Goal: Task Accomplishment & Management: Use online tool/utility

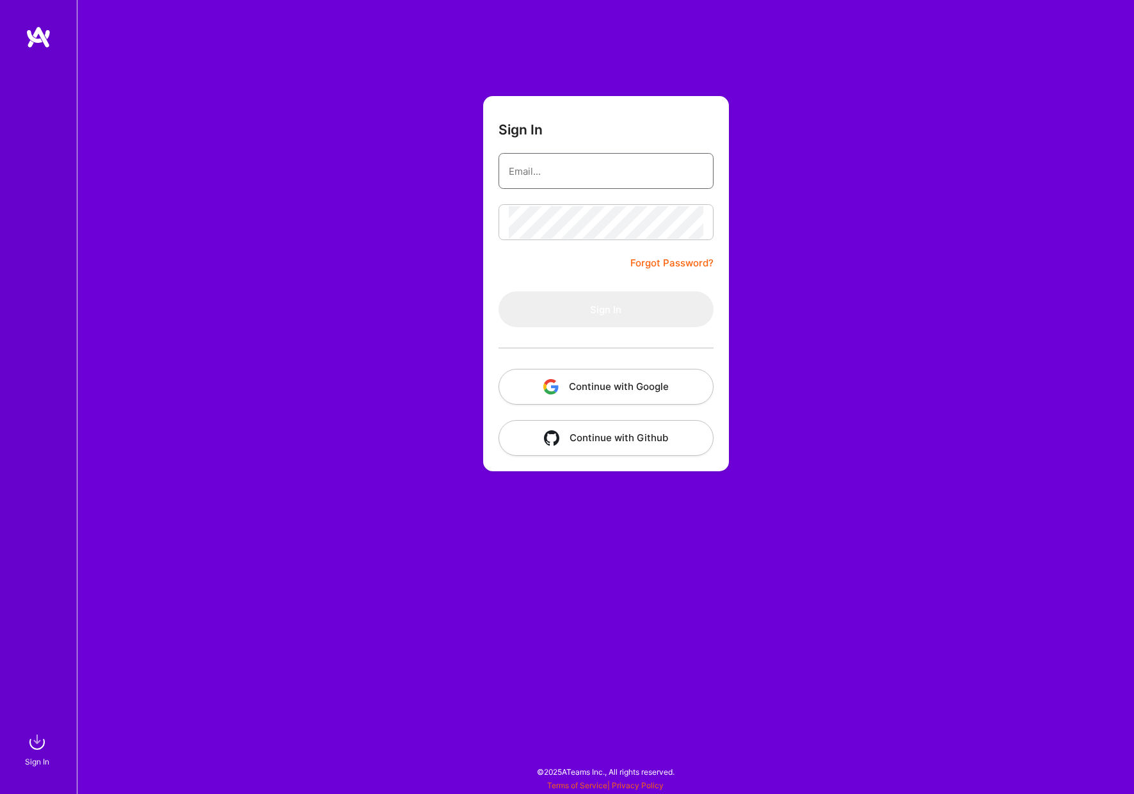
type input "[PERSON_NAME][EMAIL_ADDRESS][DOMAIN_NAME]"
click at [605, 309] on button "Sign In" at bounding box center [606, 309] width 215 height 36
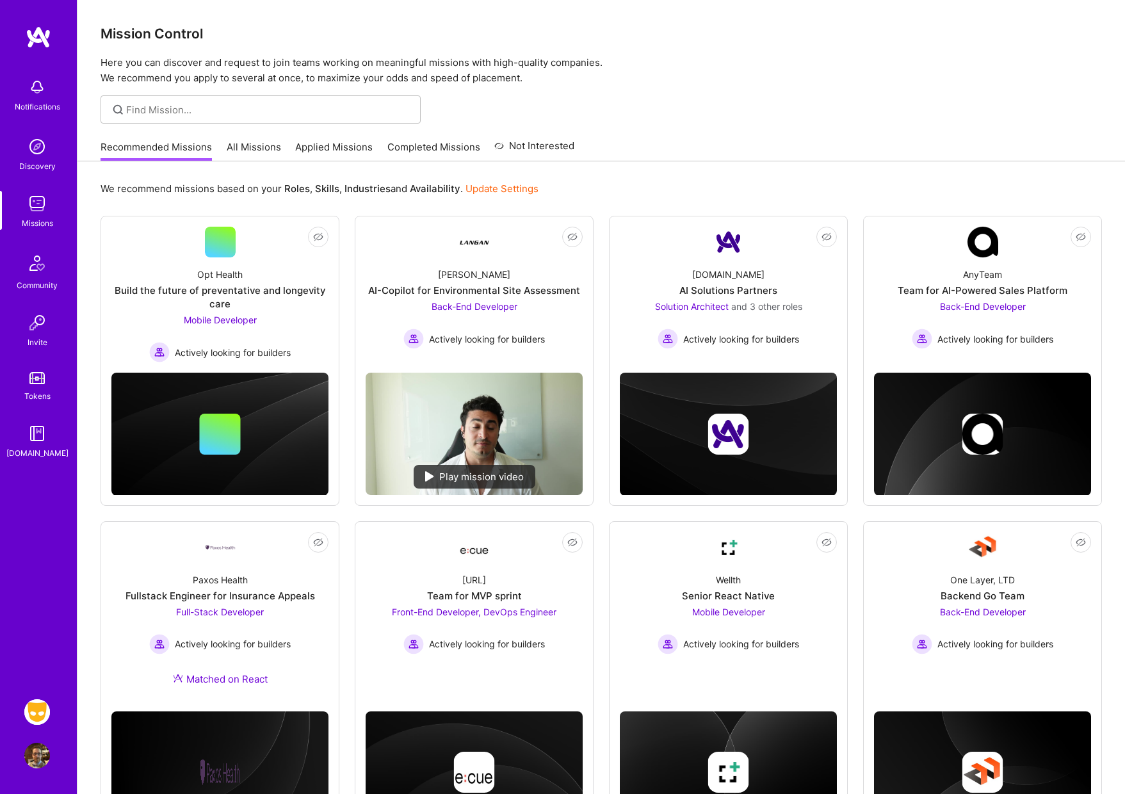
click at [33, 714] on img at bounding box center [37, 712] width 26 height 26
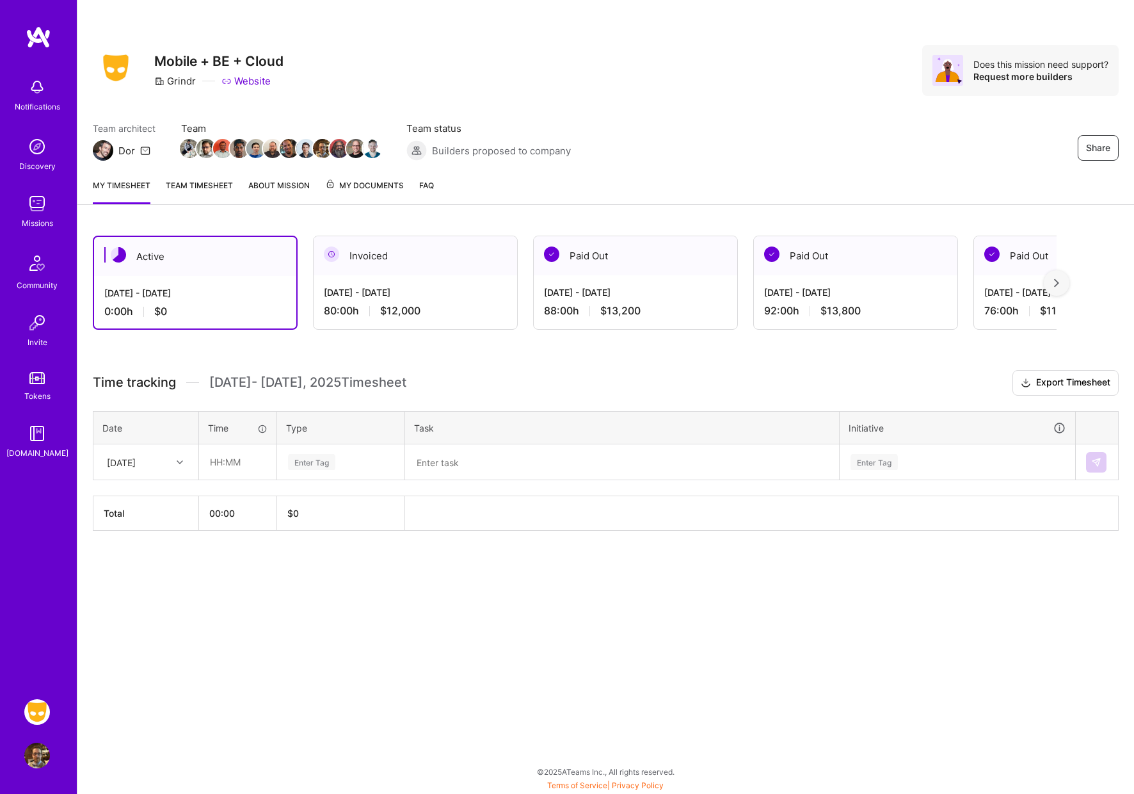
click at [179, 461] on icon at bounding box center [180, 462] width 6 height 6
click at [142, 500] on div "[DATE]" at bounding box center [146, 498] width 104 height 24
click at [249, 456] on input "text" at bounding box center [238, 462] width 76 height 34
type input "08:00"
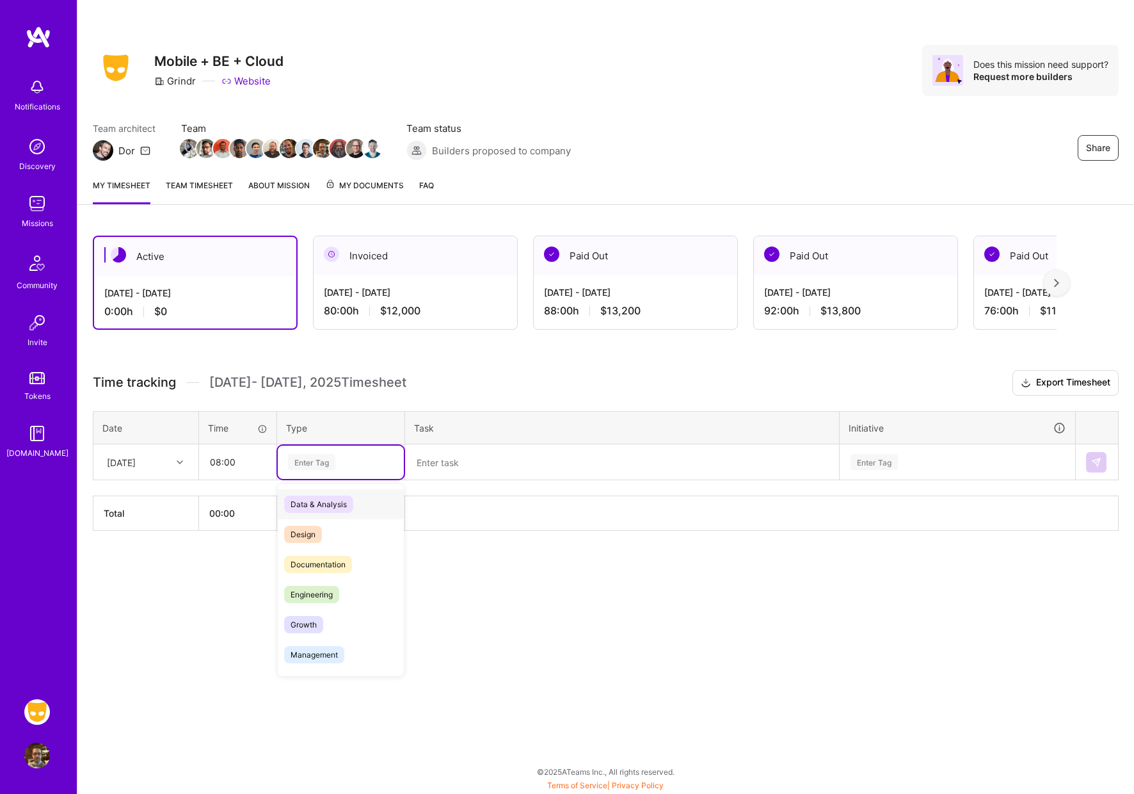
click at [331, 461] on div "Enter Tag" at bounding box center [311, 462] width 47 height 20
click at [324, 600] on span "Engineering" at bounding box center [311, 594] width 55 height 17
click at [509, 460] on textarea at bounding box center [621, 461] width 431 height 33
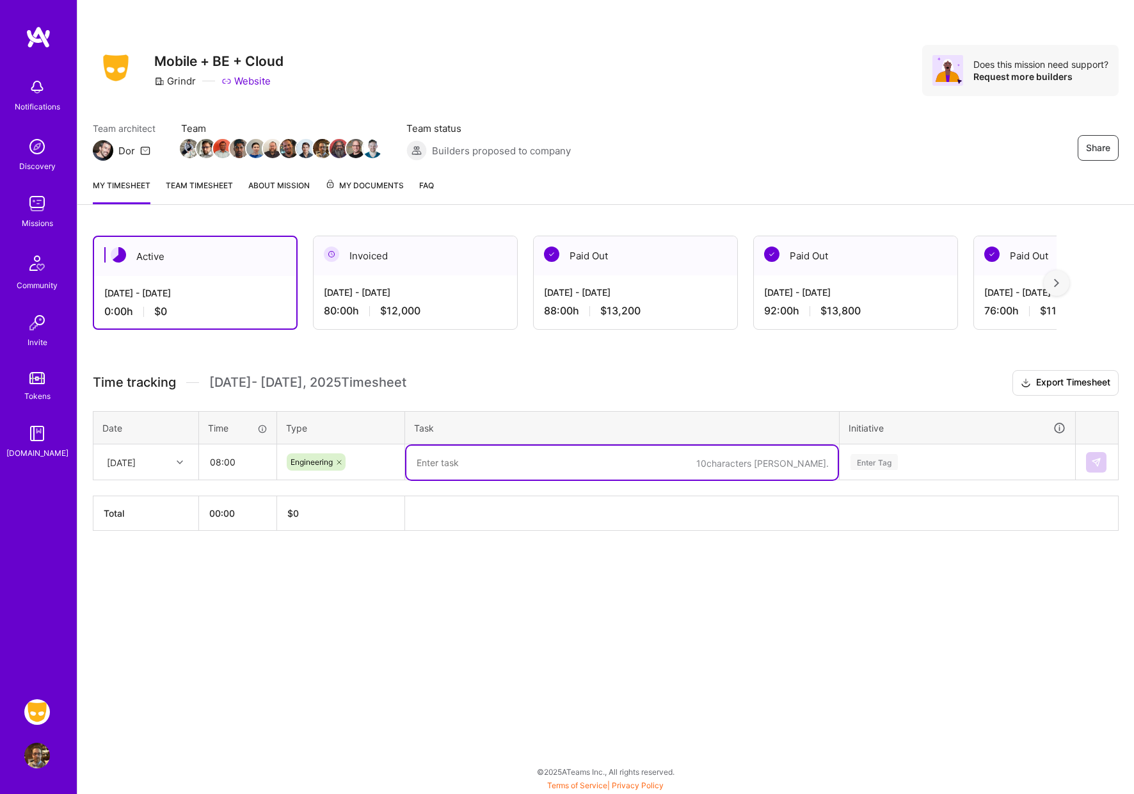
click at [338, 463] on icon at bounding box center [339, 462] width 8 height 8
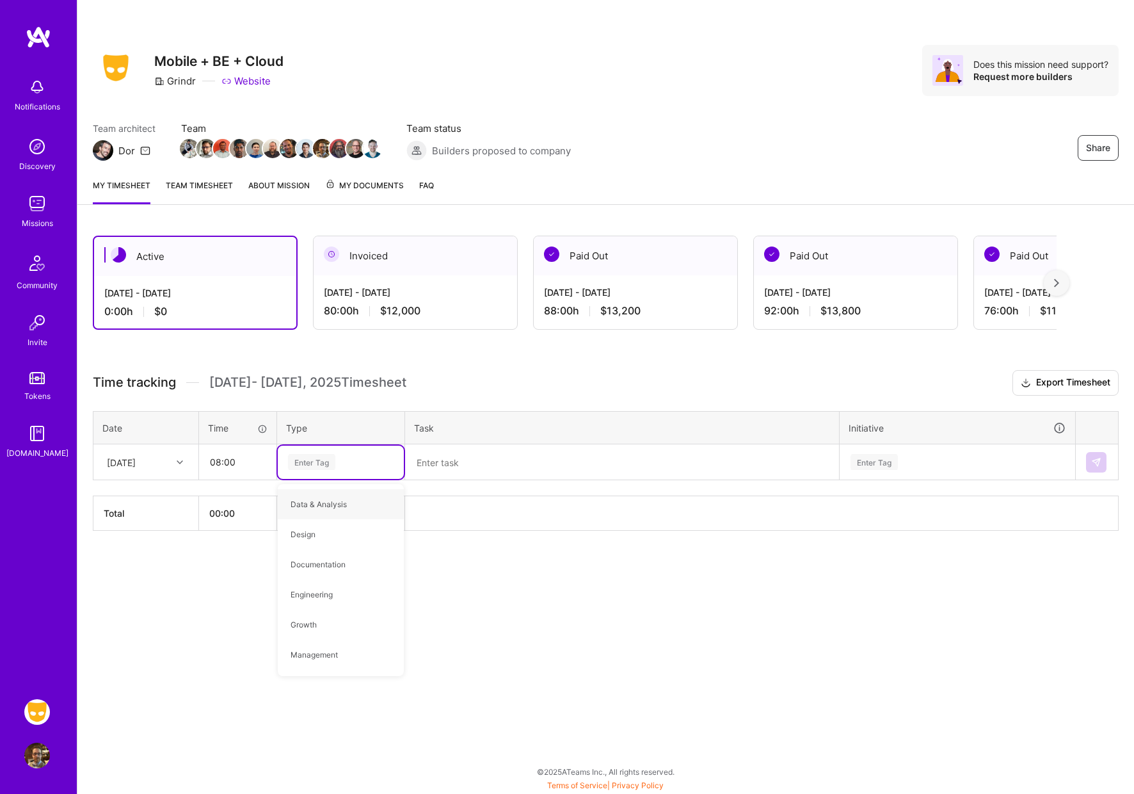
click at [168, 465] on div "[DATE]" at bounding box center [135, 461] width 71 height 21
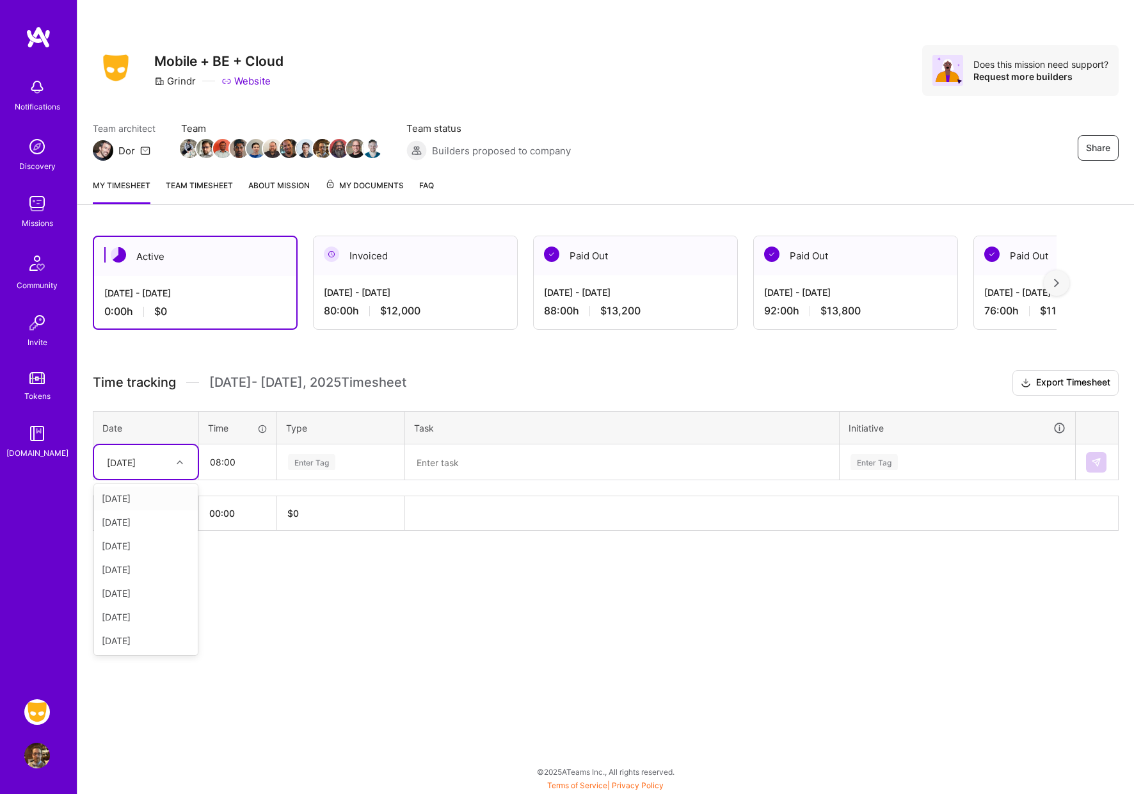
click at [142, 499] on div "[DATE]" at bounding box center [146, 498] width 104 height 24
click at [312, 460] on div "Enter Tag" at bounding box center [311, 462] width 47 height 20
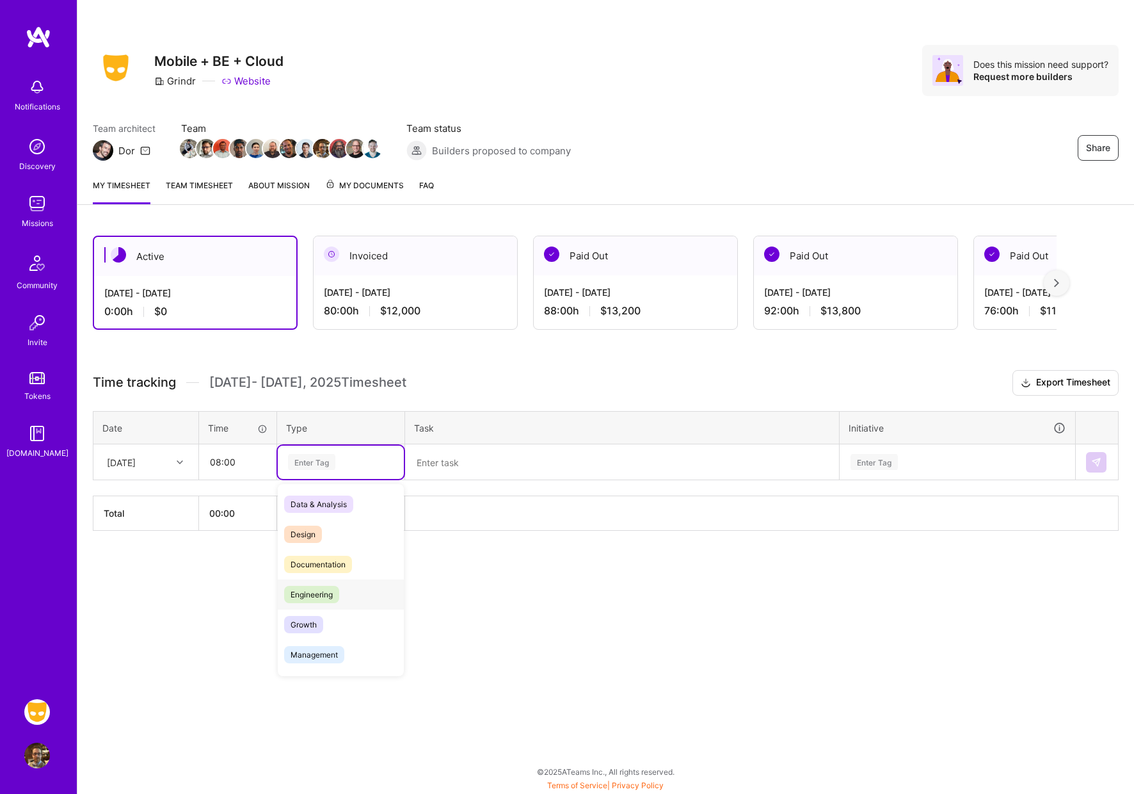
click at [324, 590] on span "Engineering" at bounding box center [311, 594] width 55 height 17
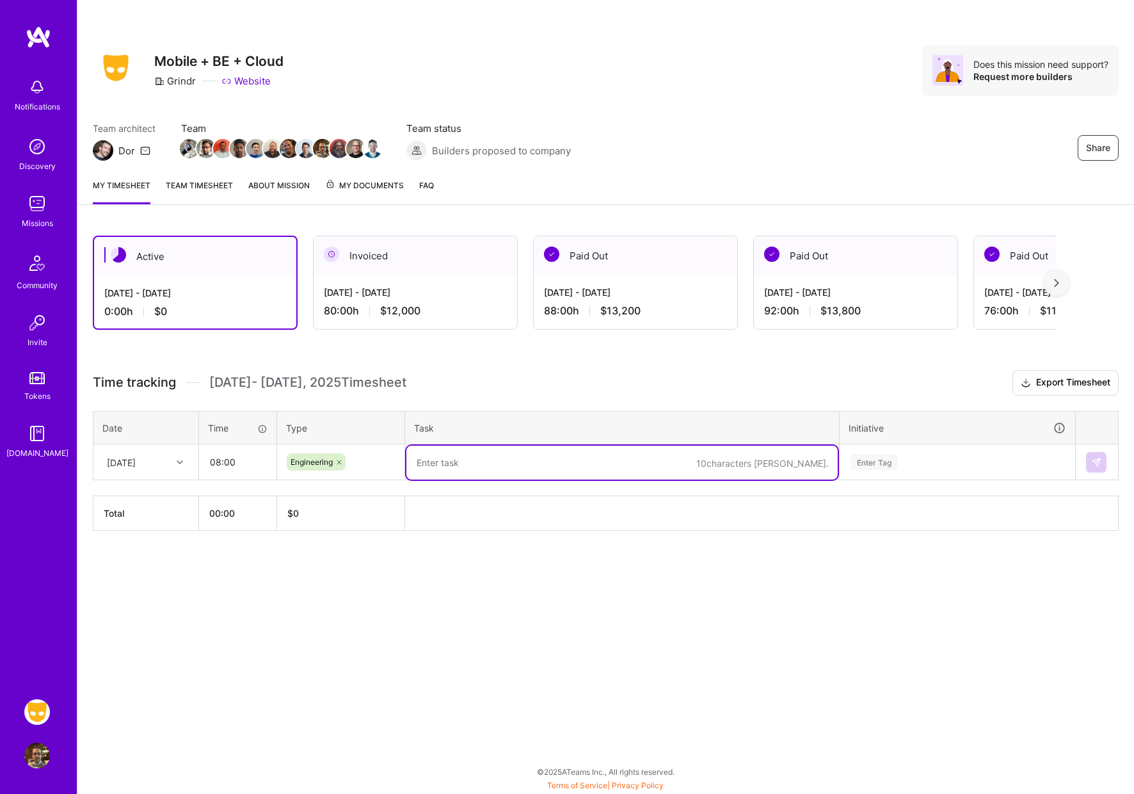
click at [463, 456] on textarea at bounding box center [621, 462] width 431 height 34
type textarea "Refactoring Media Picker code and re-basing against session manager changes"
click at [870, 458] on div "Enter Tag" at bounding box center [874, 462] width 47 height 20
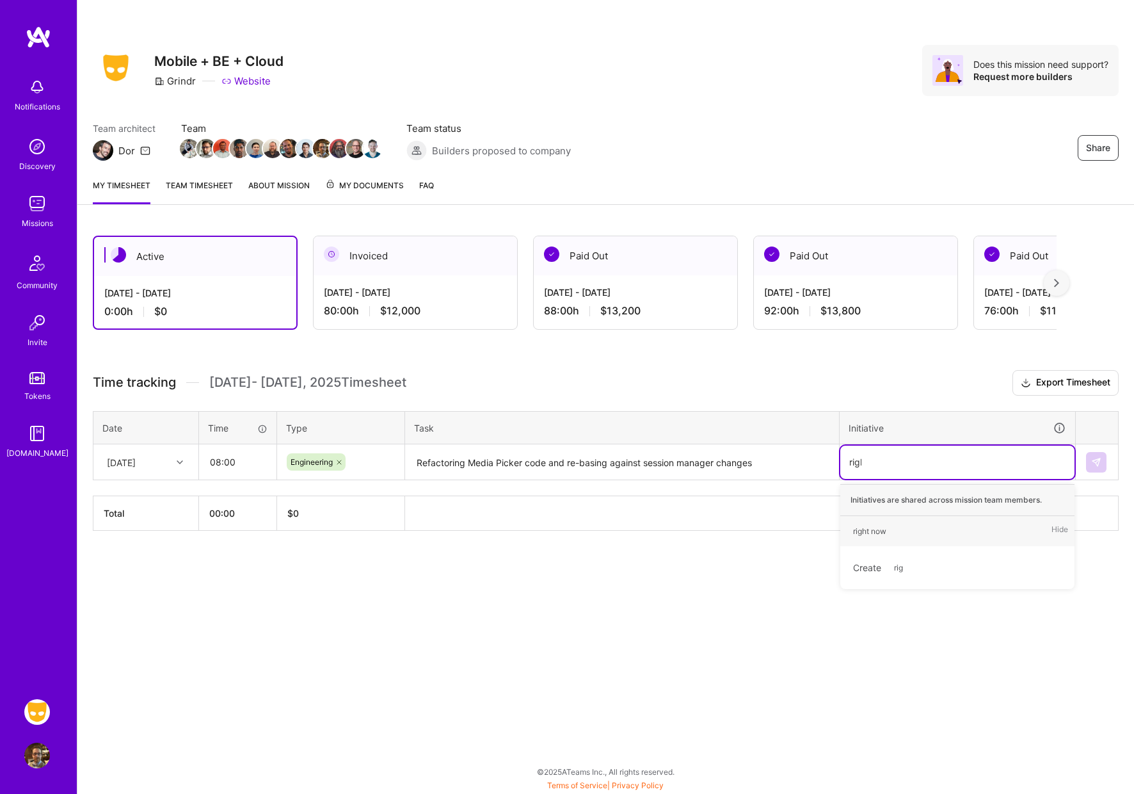
type input "right"
click at [867, 529] on div "right now" at bounding box center [869, 530] width 33 height 13
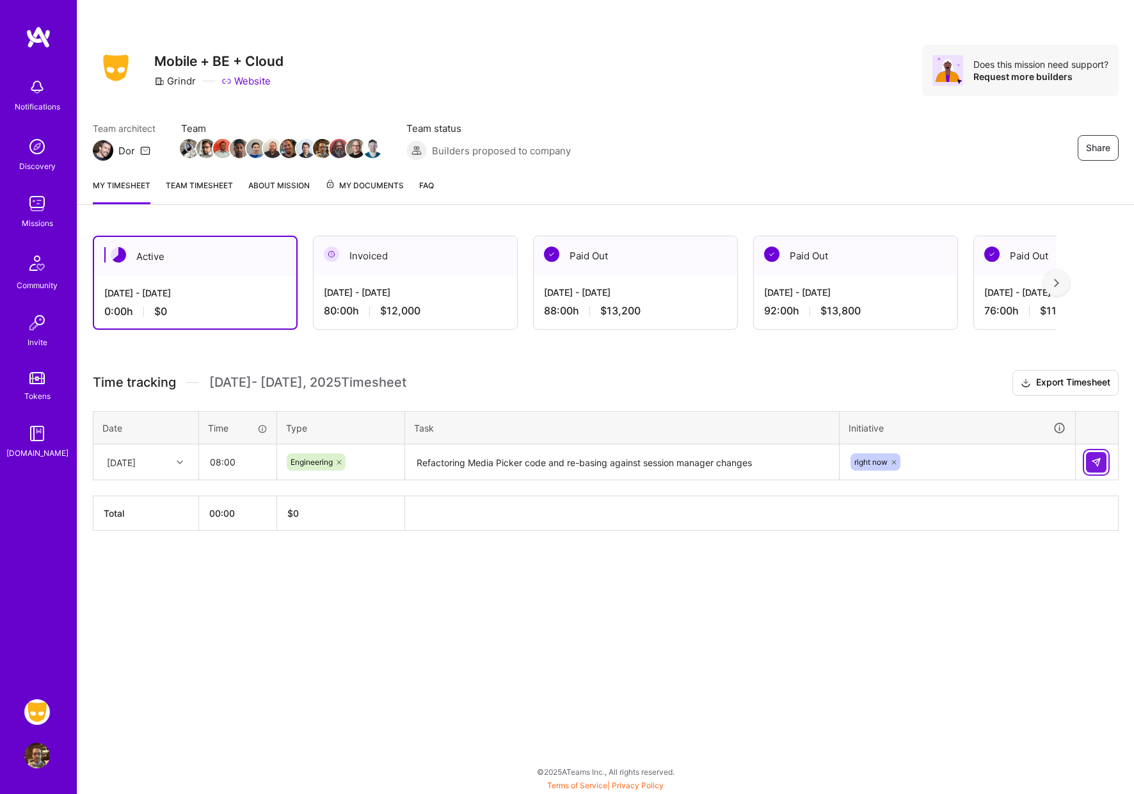
click at [1093, 462] on img at bounding box center [1096, 462] width 10 height 10
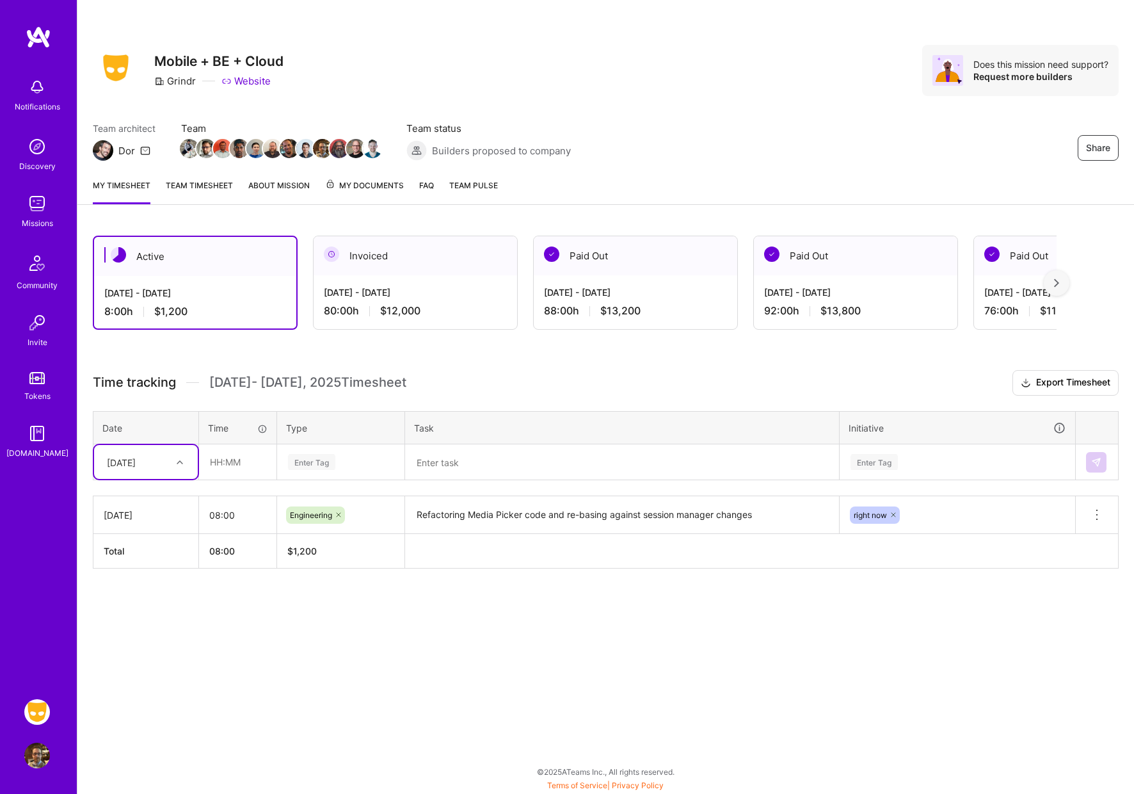
click at [182, 459] on icon at bounding box center [180, 462] width 6 height 6
click at [142, 522] on div "[DATE]" at bounding box center [146, 522] width 104 height 24
click at [237, 461] on input "text" at bounding box center [238, 462] width 76 height 34
type input "08:00"
click at [313, 466] on div "Enter Tag" at bounding box center [311, 462] width 47 height 20
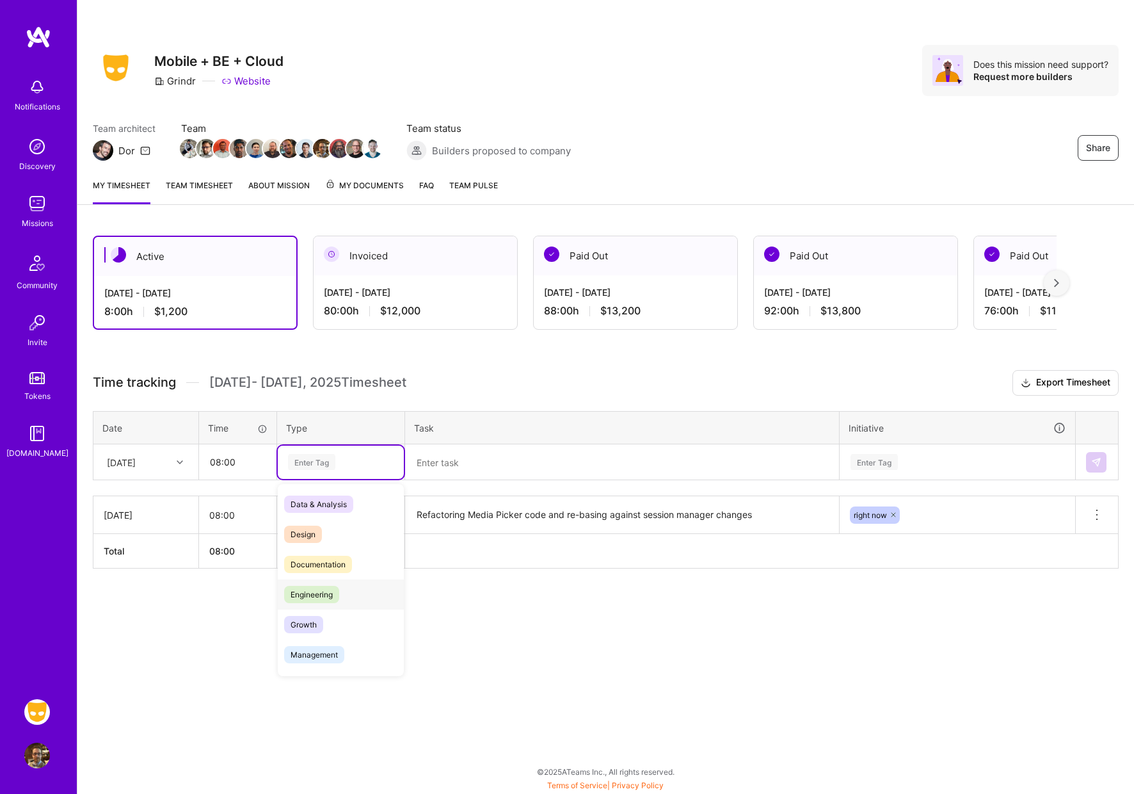
click at [317, 589] on span "Engineering" at bounding box center [311, 594] width 55 height 17
click at [469, 469] on textarea at bounding box center [621, 462] width 431 height 34
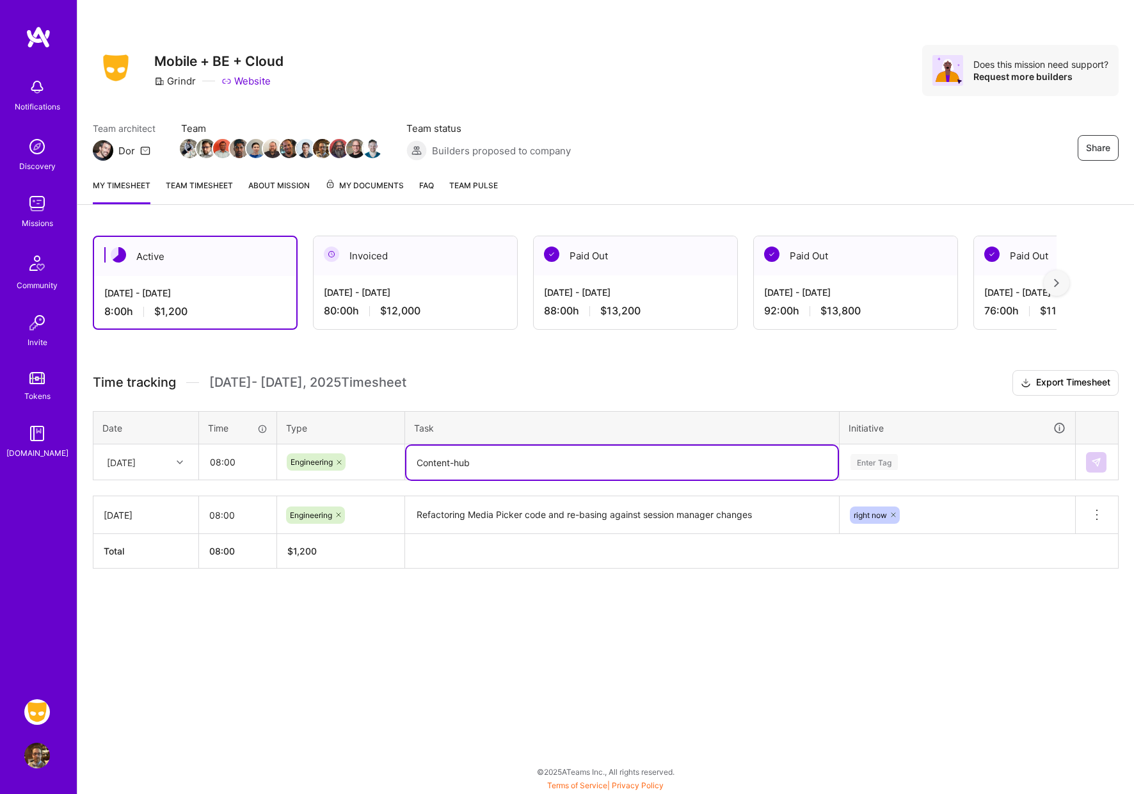
type textarea "Content-hub"
type textarea "Fixed content-hub bug where grindr presents would dismiss on a cold start"
click at [876, 463] on div "Enter Tag" at bounding box center [874, 462] width 47 height 20
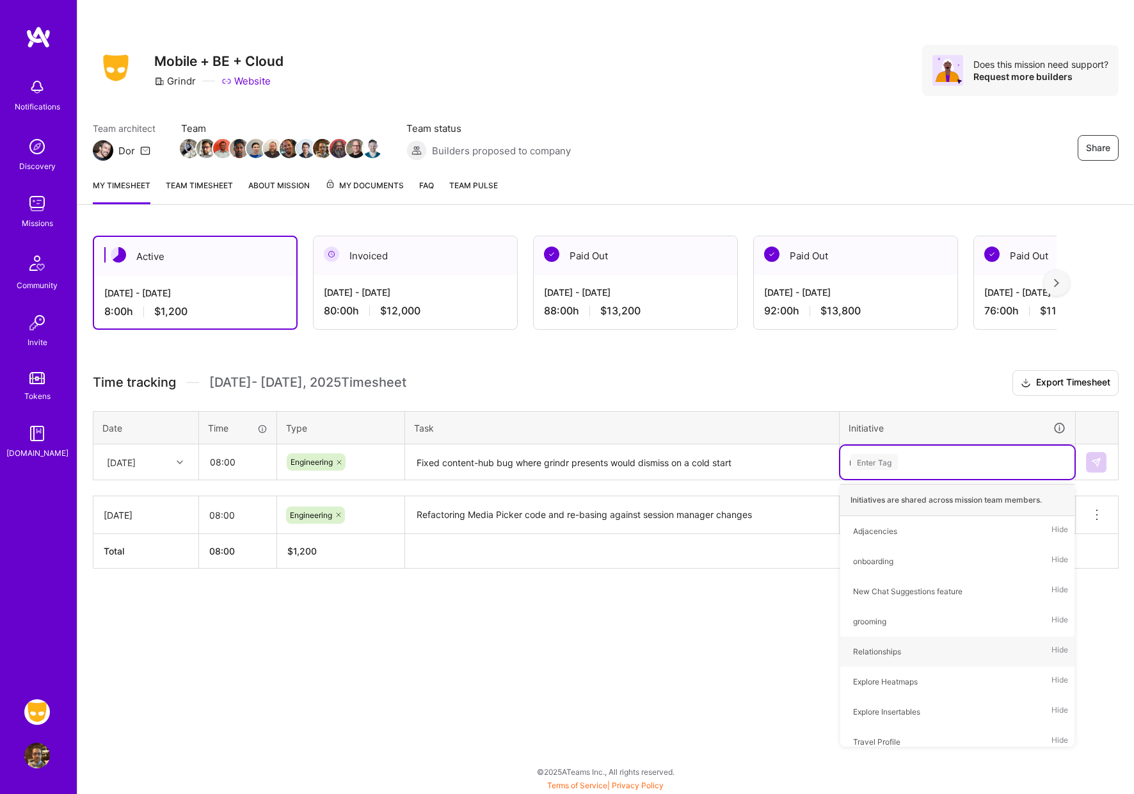
type input "ri"
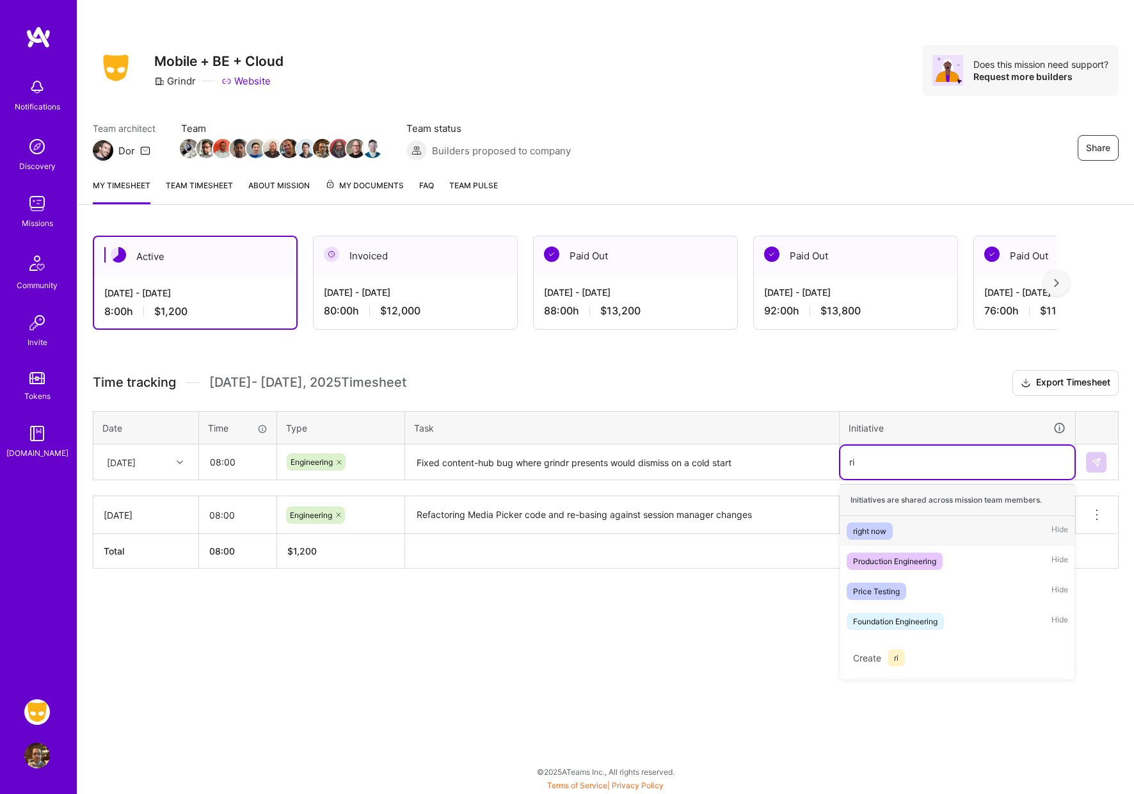
click at [868, 534] on div "right now" at bounding box center [869, 530] width 33 height 13
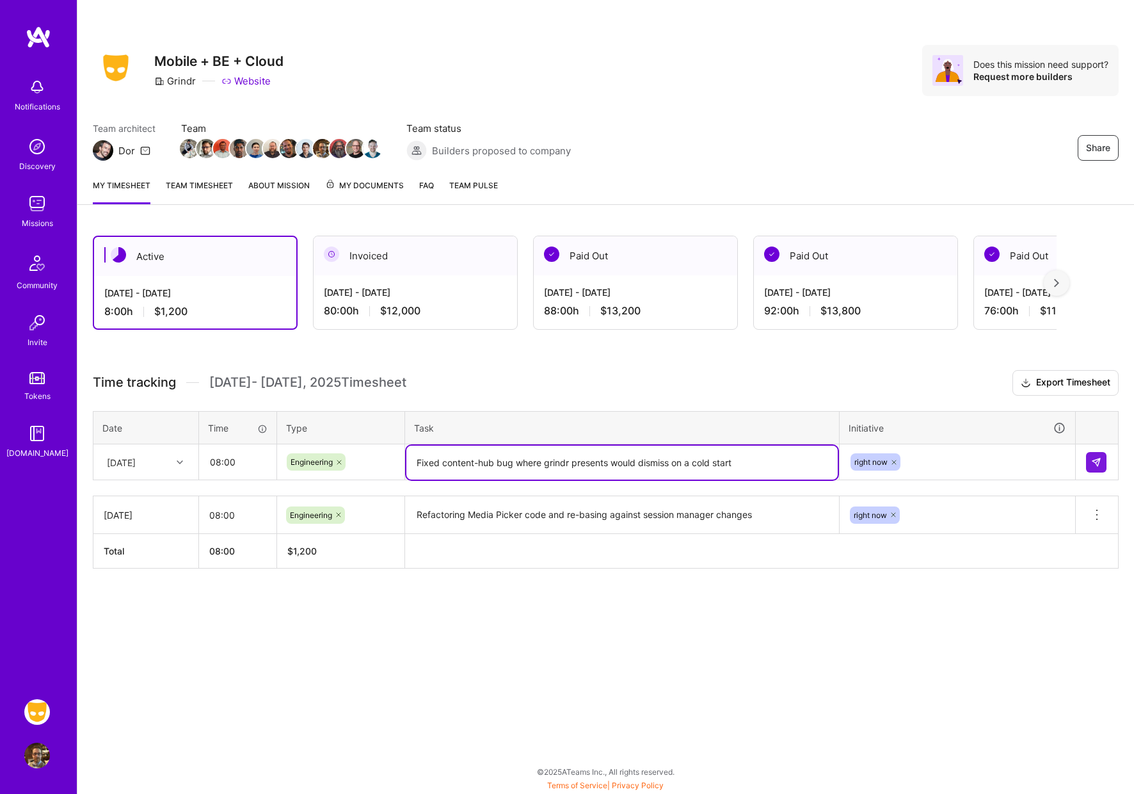
click at [771, 467] on textarea "Fixed content-hub bug where grindr presents would dismiss on a cold start" at bounding box center [621, 462] width 431 height 34
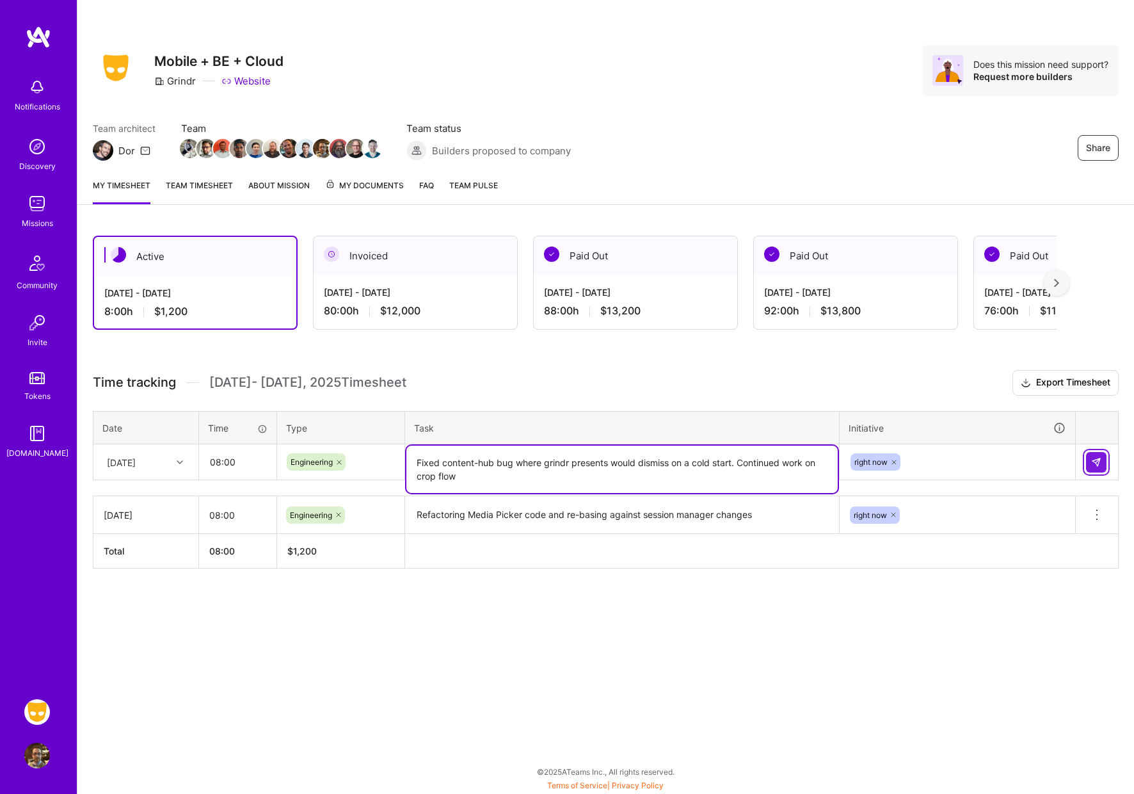
type textarea "Fixed content-hub bug where grindr presents would dismiss on a cold start. Cont…"
click at [1100, 462] on img at bounding box center [1096, 462] width 10 height 10
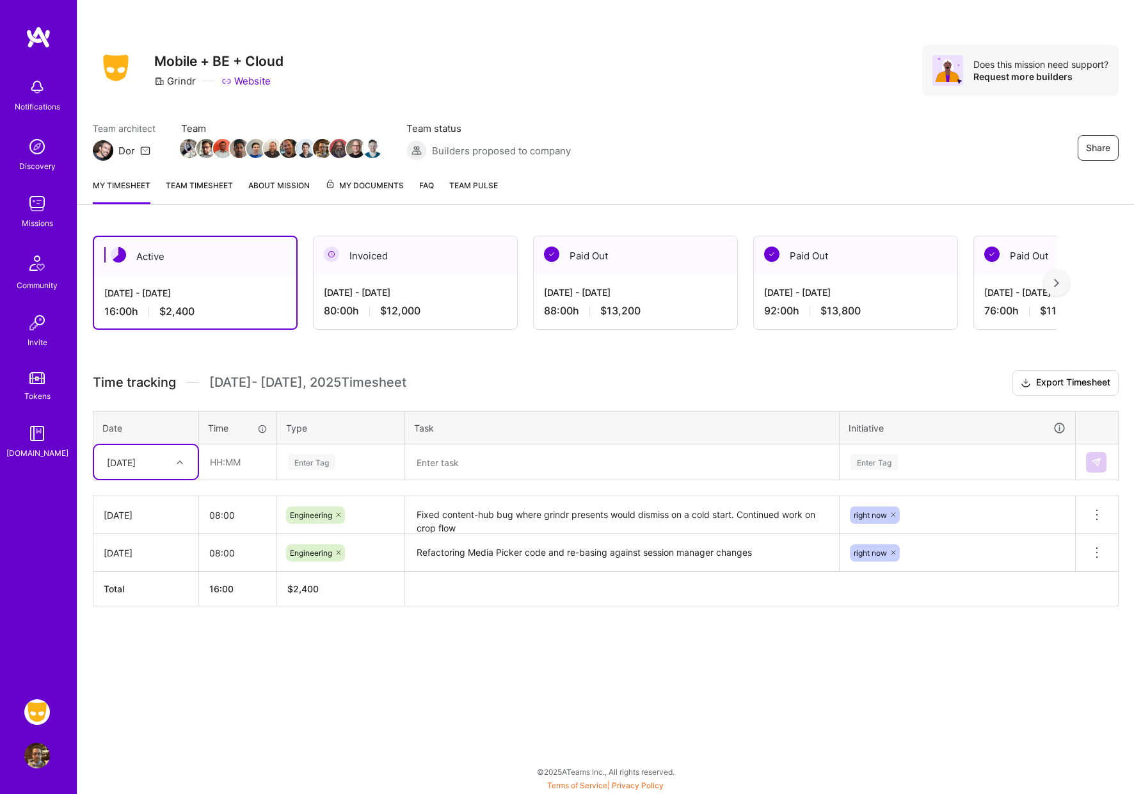
click at [182, 461] on icon at bounding box center [180, 462] width 6 height 6
click at [141, 545] on div "[DATE]" at bounding box center [146, 546] width 104 height 24
click at [234, 463] on input "text" at bounding box center [238, 462] width 76 height 34
type input "08:00"
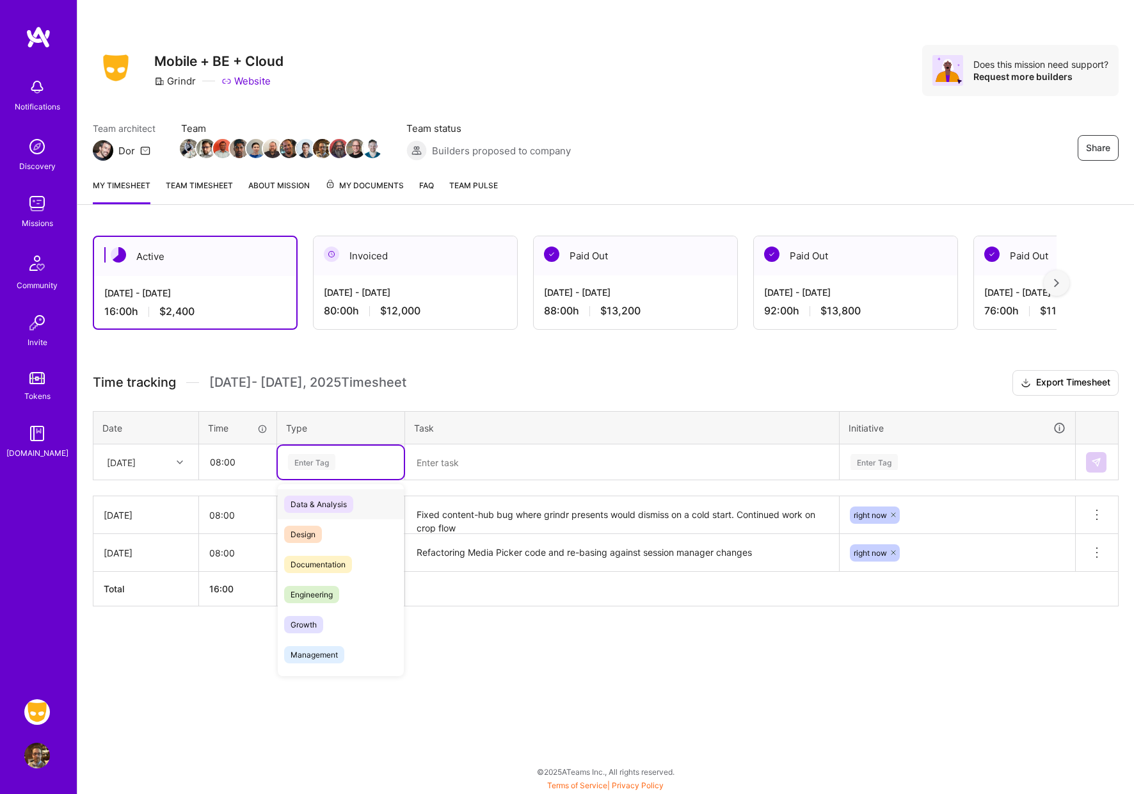
click at [321, 467] on div "Enter Tag" at bounding box center [311, 462] width 47 height 20
drag, startPoint x: 317, startPoint y: 589, endPoint x: 323, endPoint y: 582, distance: 9.6
click at [317, 589] on span "Engineering" at bounding box center [311, 594] width 55 height 17
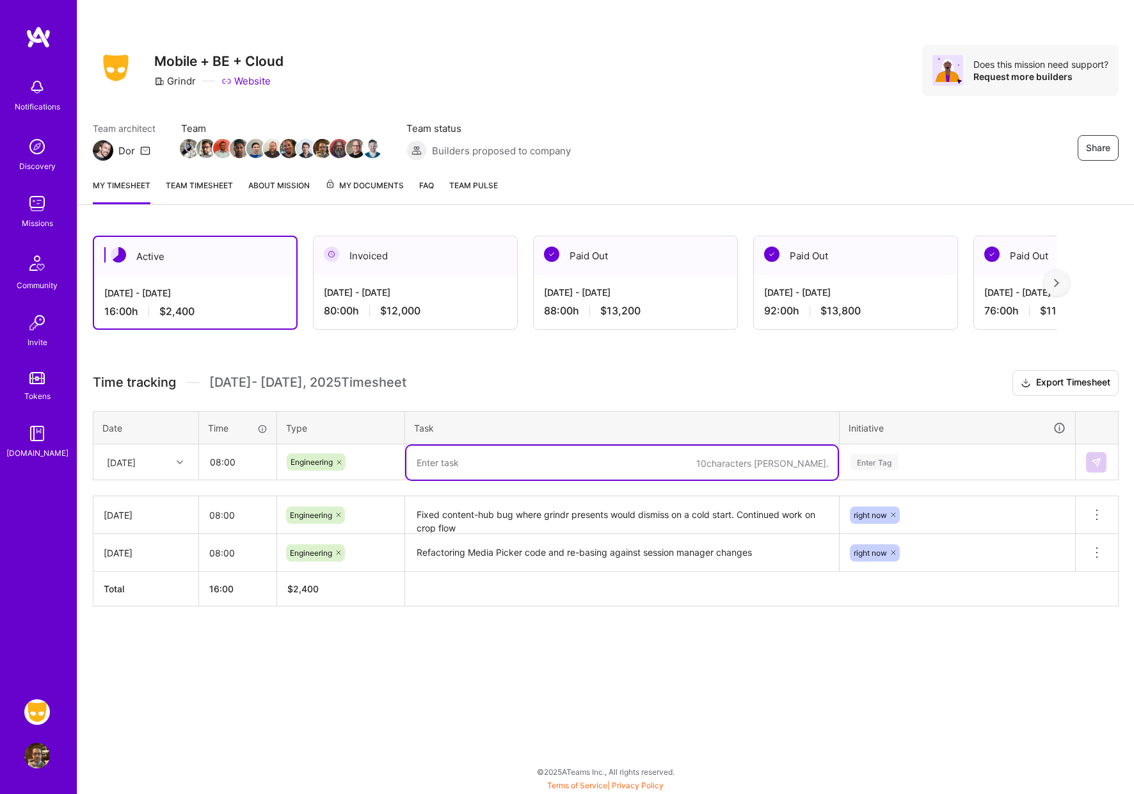
click at [452, 464] on textarea at bounding box center [621, 462] width 431 height 34
type textarea "W"
type textarea "U"
type textarea "w"
type textarea "Addressed PR feedback on content-hub fix. Worked on re-usable crop component"
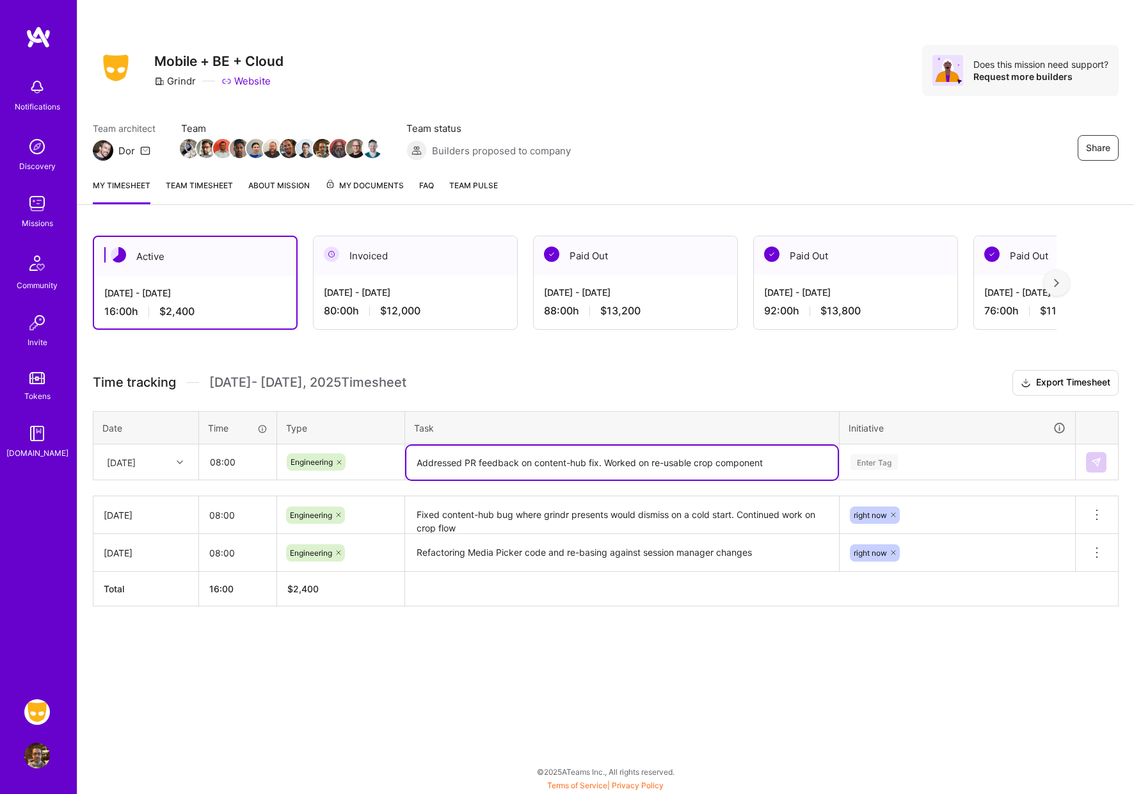
click at [879, 461] on div "Enter Tag" at bounding box center [874, 462] width 47 height 20
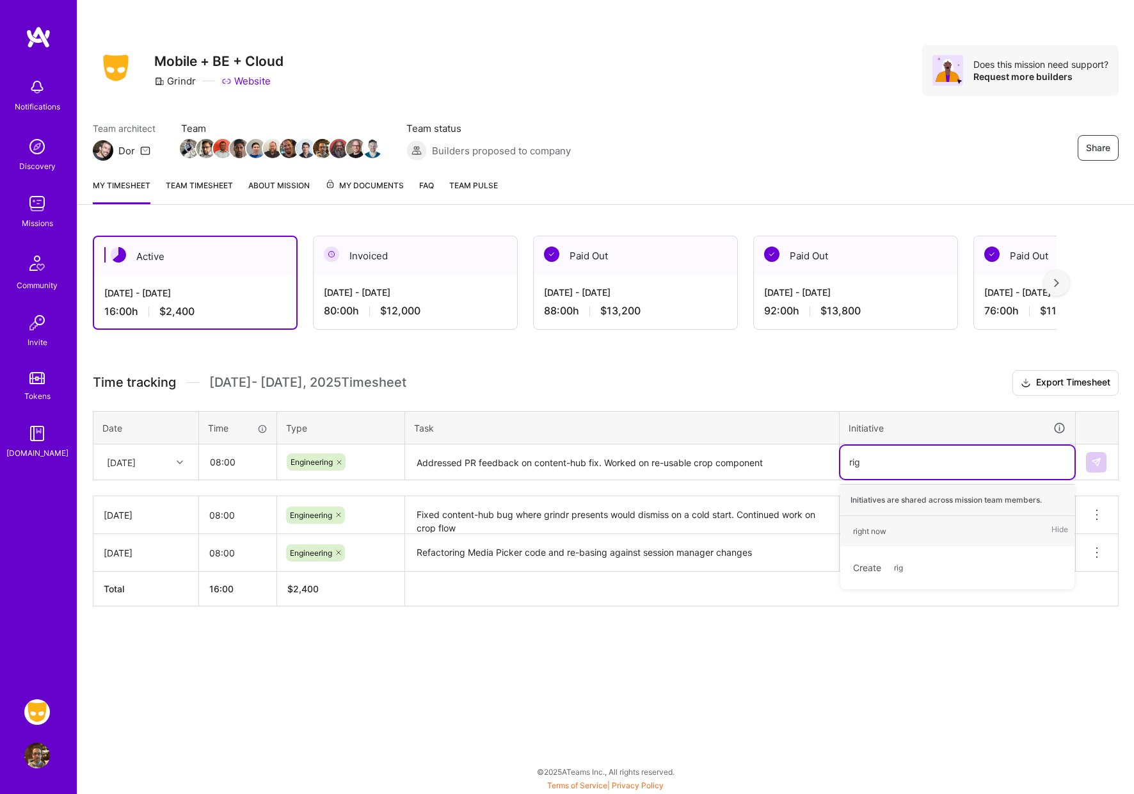
type input "righ"
click at [866, 528] on div "right now" at bounding box center [869, 530] width 33 height 13
type input "con"
click at [877, 558] on div "ContentHub" at bounding box center [875, 560] width 44 height 13
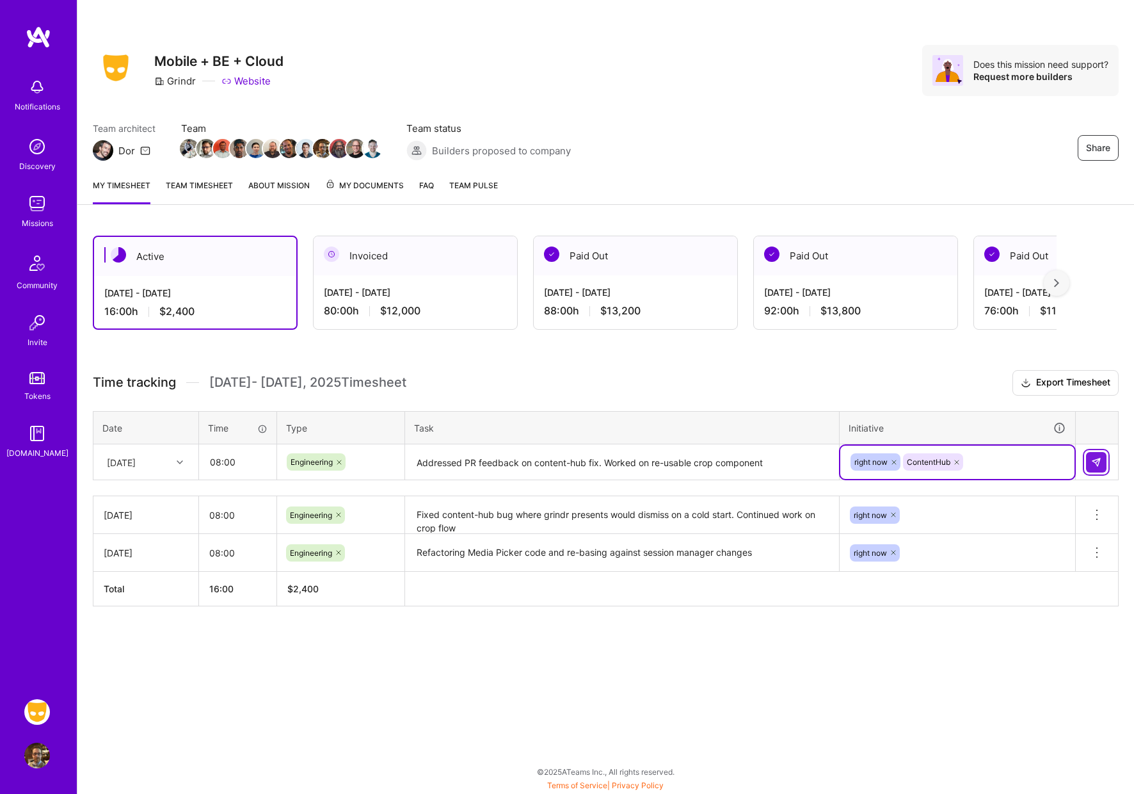
click at [1098, 461] on img at bounding box center [1096, 462] width 10 height 10
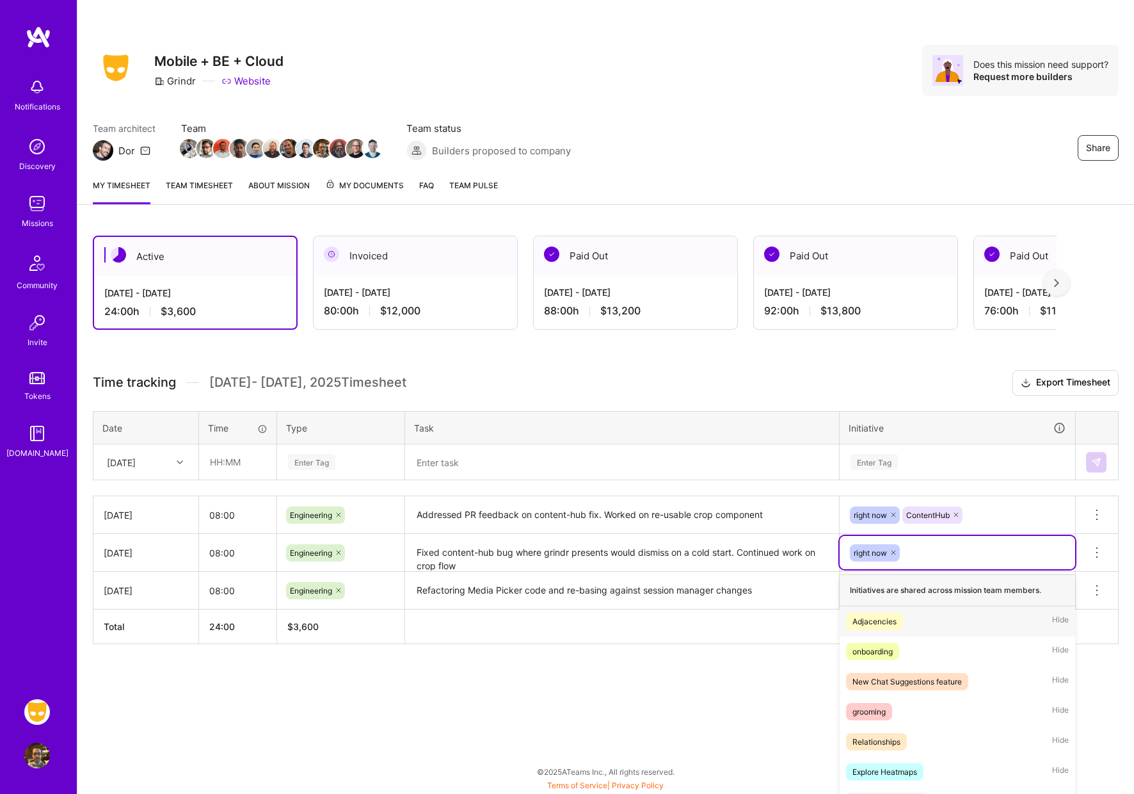
click at [952, 551] on tbody "[DATE] 08:00 Engineering Addressed PR feedback on content-hub fix. Worked on re…" at bounding box center [605, 552] width 1025 height 113
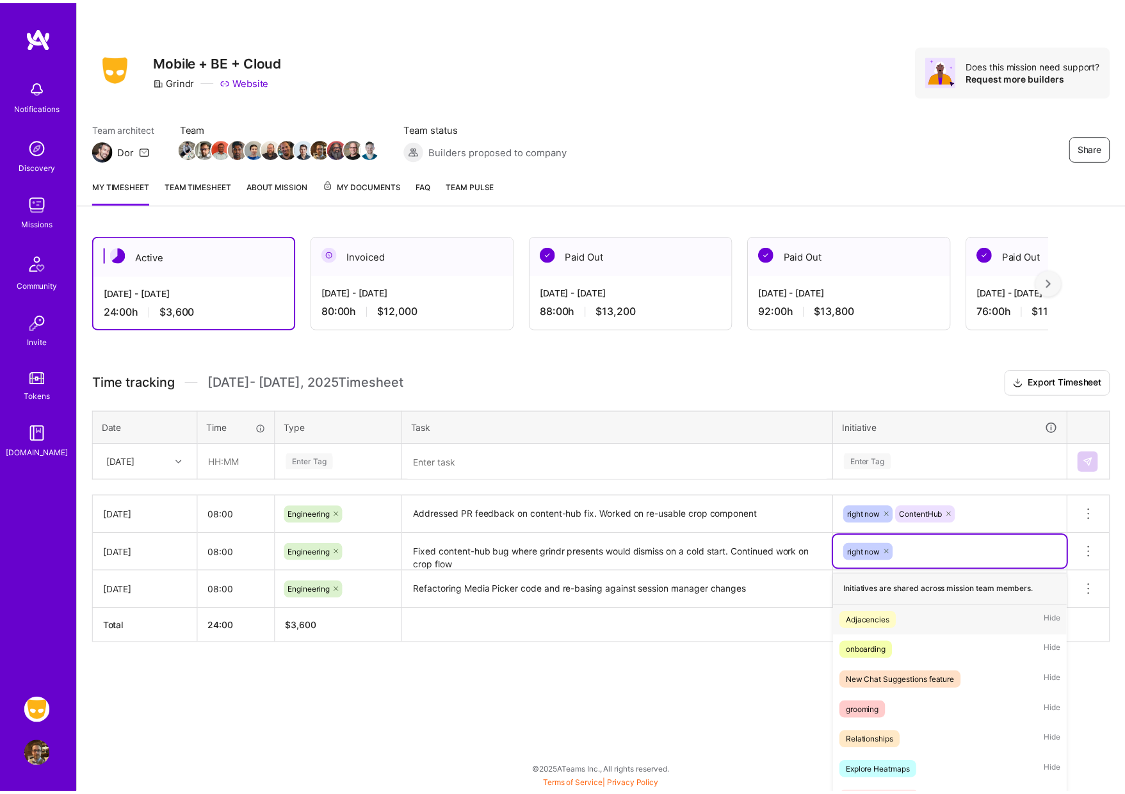
scroll to position [43, 0]
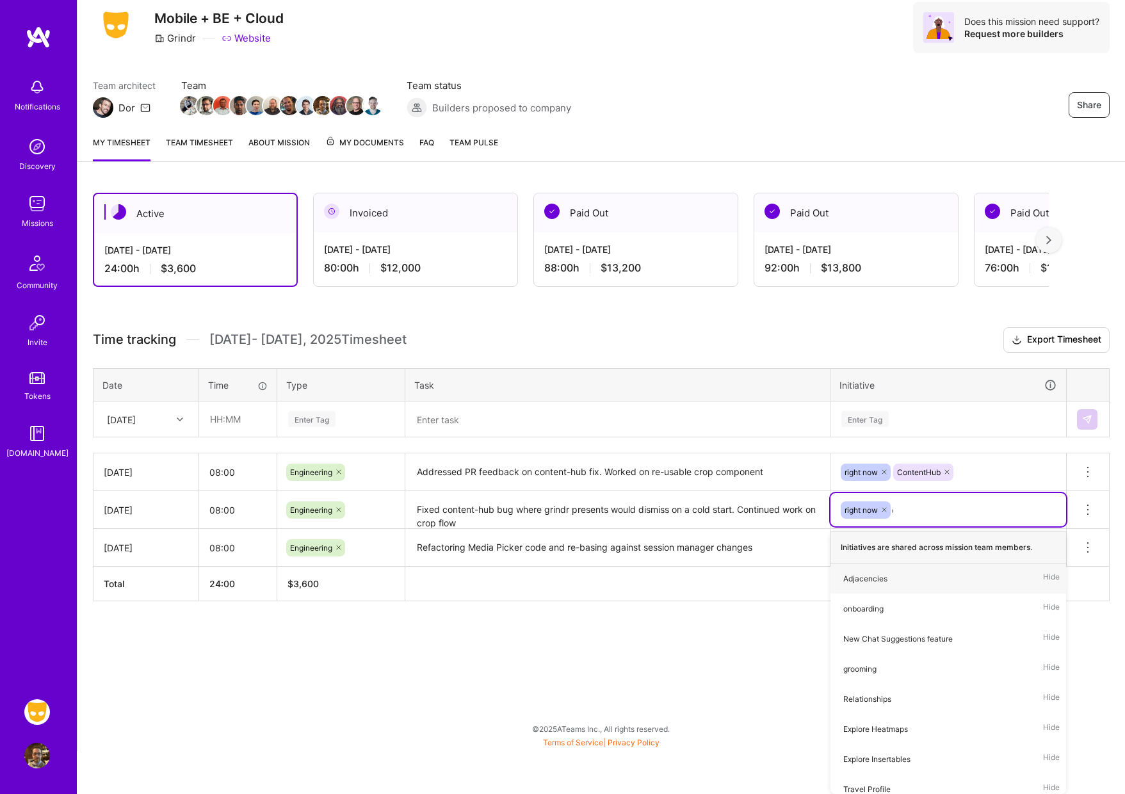
type input "con"
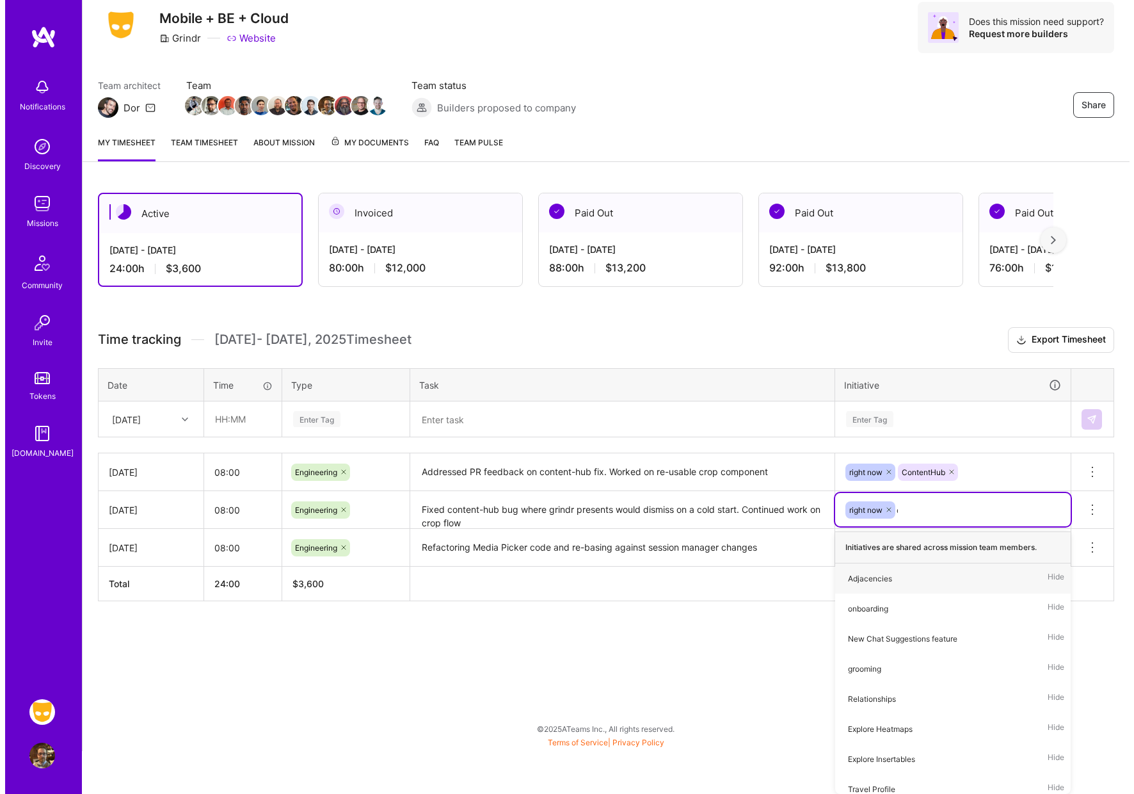
scroll to position [0, 0]
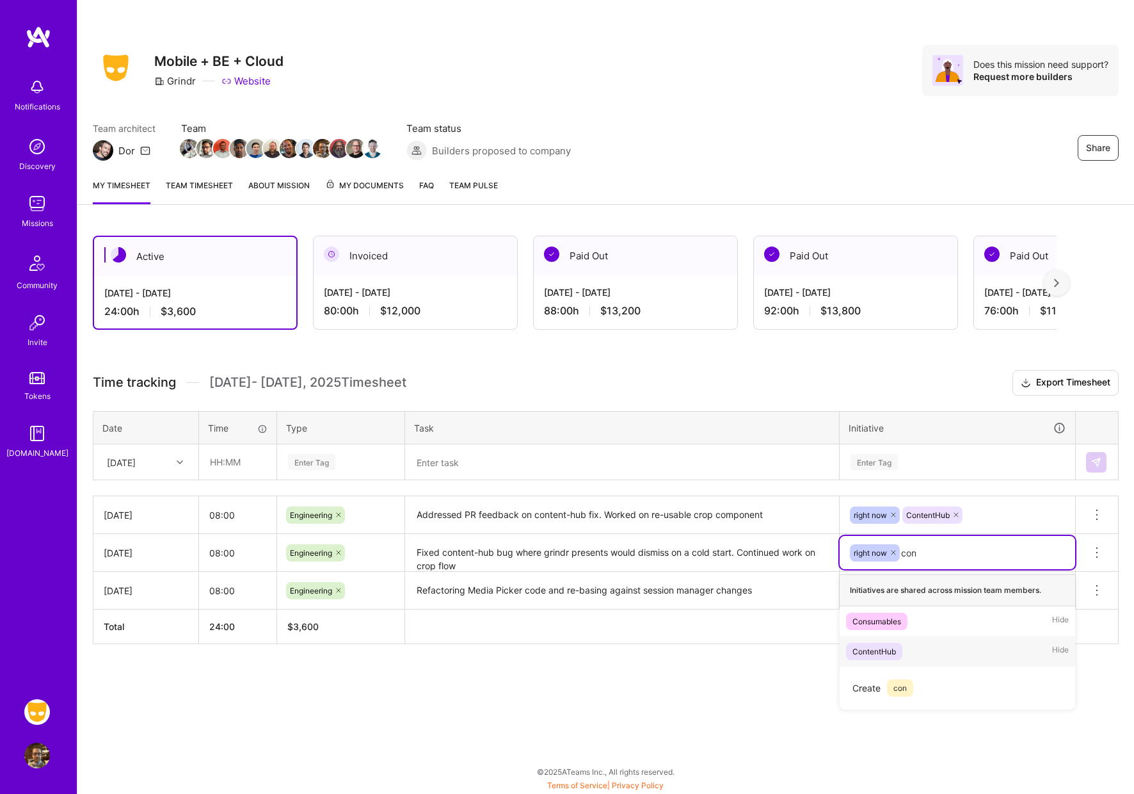
click at [885, 649] on div "ContentHub" at bounding box center [875, 651] width 44 height 13
click at [979, 654] on div "Active [DATE] - [DATE] 24:00 h $3,600 Invoiced [DATE] - [DATE] 80:00 h $12,000 …" at bounding box center [605, 463] width 1057 height 486
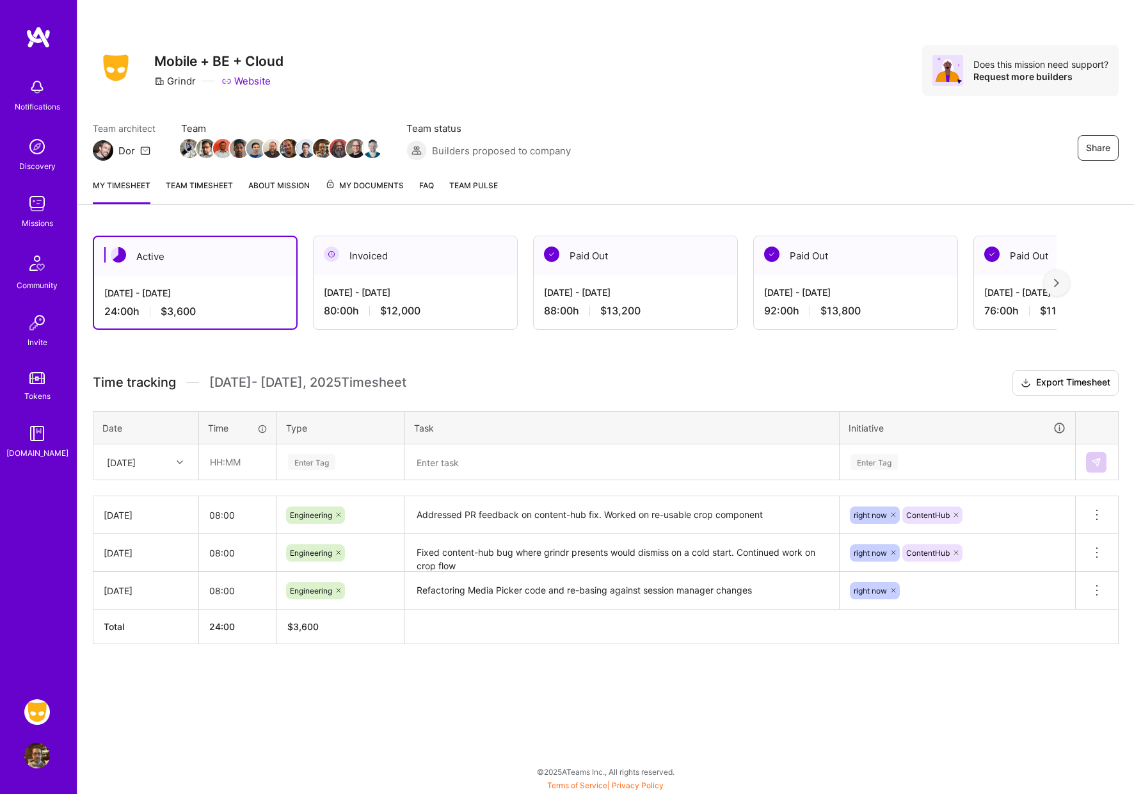
click at [179, 458] on div at bounding box center [182, 462] width 20 height 17
click at [144, 568] on div "[DATE]" at bounding box center [146, 569] width 104 height 24
click at [236, 463] on input "text" at bounding box center [238, 462] width 76 height 34
type input "08:00"
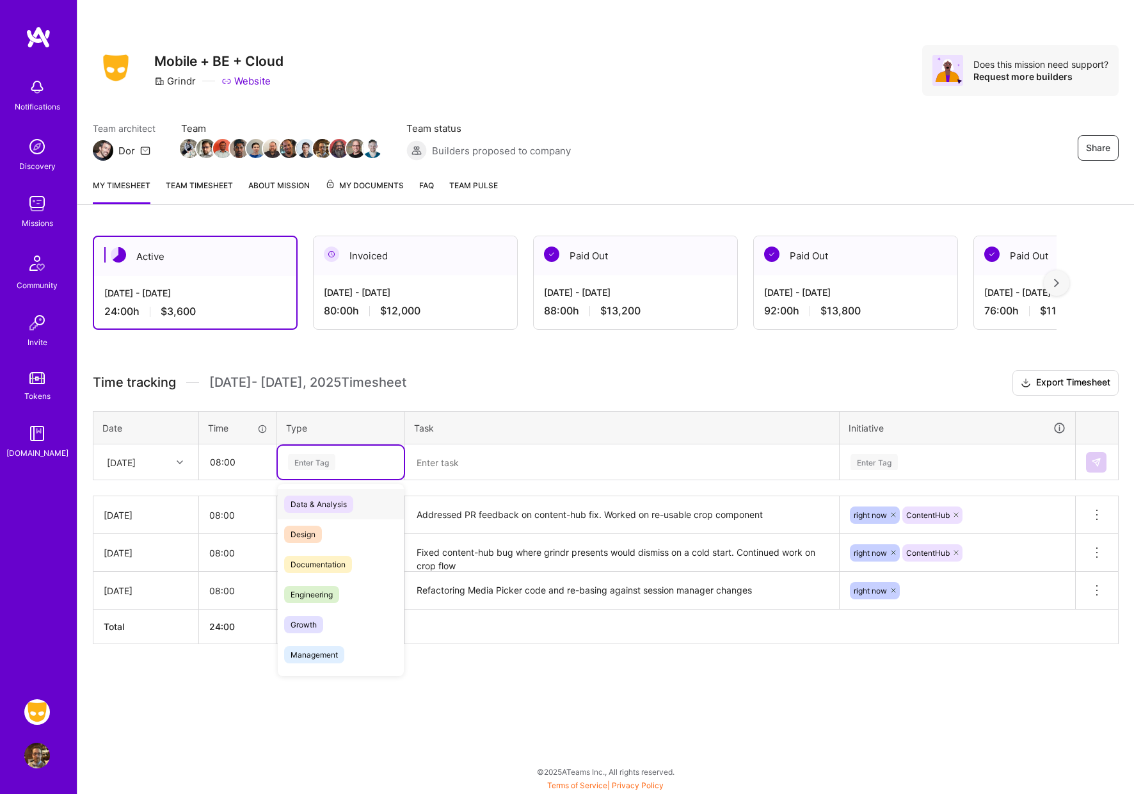
click at [307, 462] on div "Enter Tag" at bounding box center [311, 462] width 47 height 20
click at [325, 595] on span "Engineering" at bounding box center [311, 594] width 55 height 17
click at [466, 460] on textarea at bounding box center [621, 462] width 431 height 34
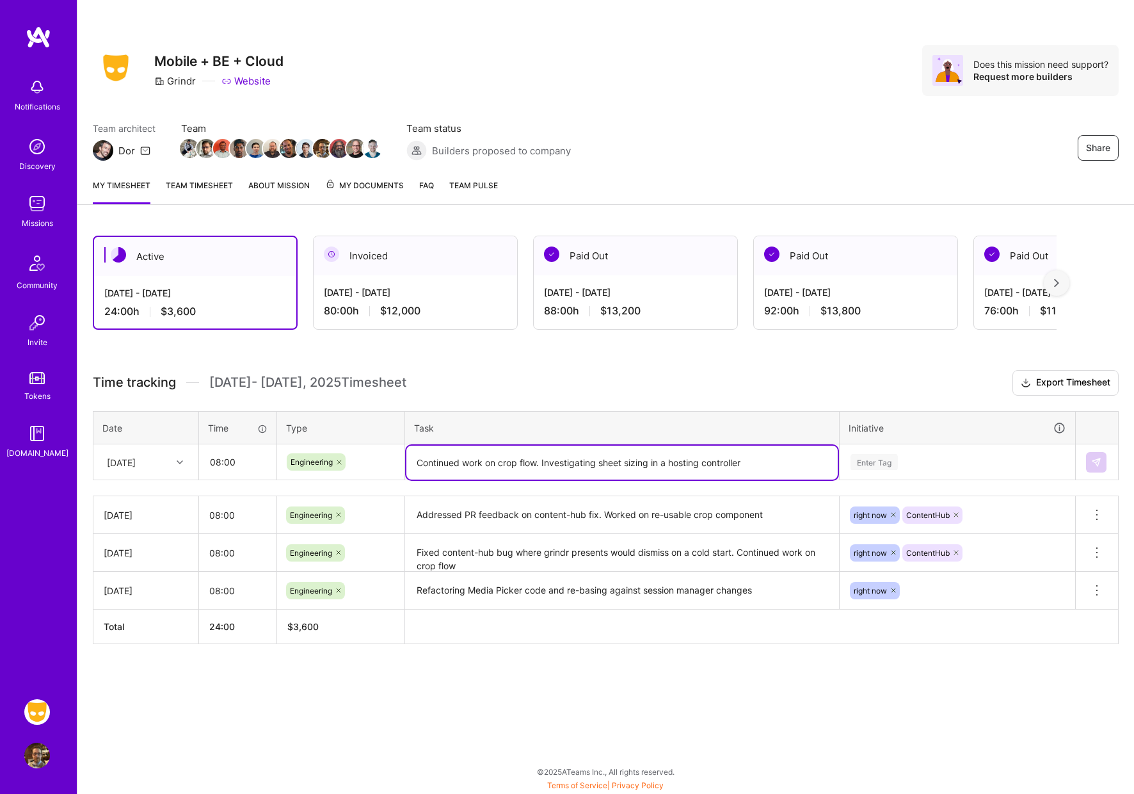
click at [600, 461] on textarea "Continued work on crop flow. Investigating sheet sizing in a hosting controller" at bounding box center [621, 462] width 431 height 34
type textarea "Continued work on crop flow. Investigating SwiftUI sheet sizing in a hosting co…"
click at [889, 459] on div "Enter Tag" at bounding box center [874, 462] width 47 height 20
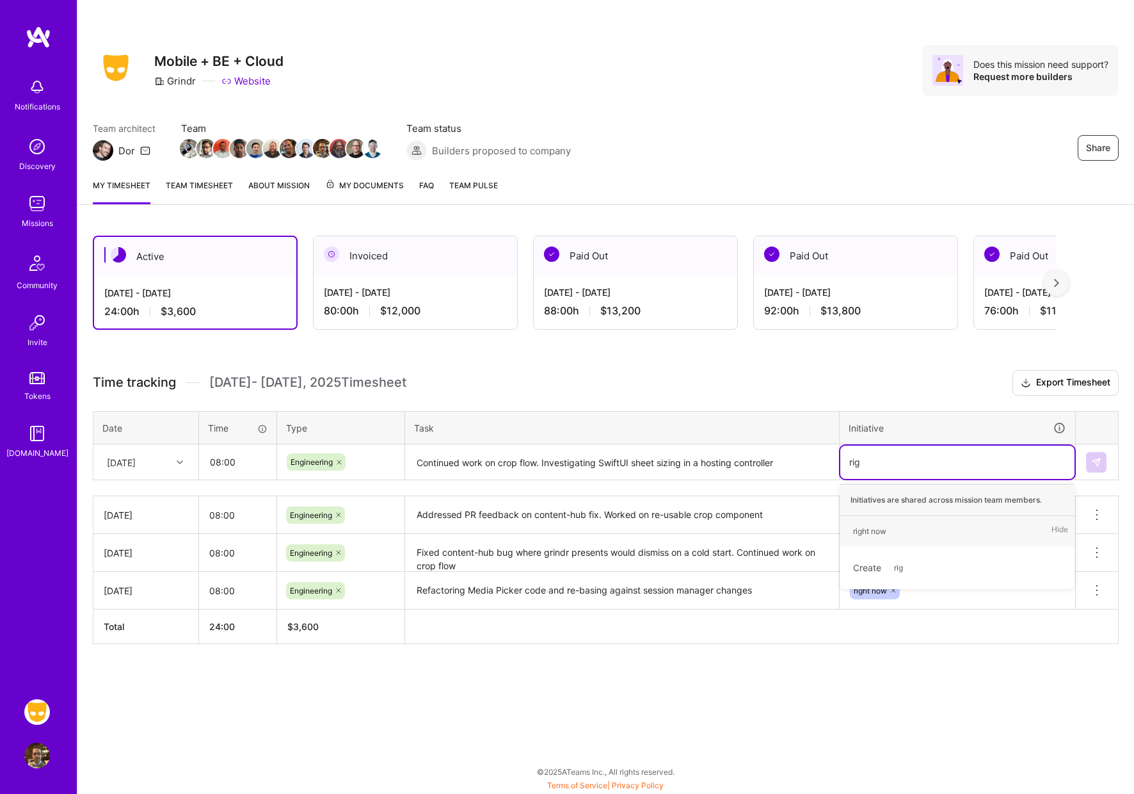
type input "righ"
click at [876, 531] on div "right now" at bounding box center [869, 530] width 33 height 13
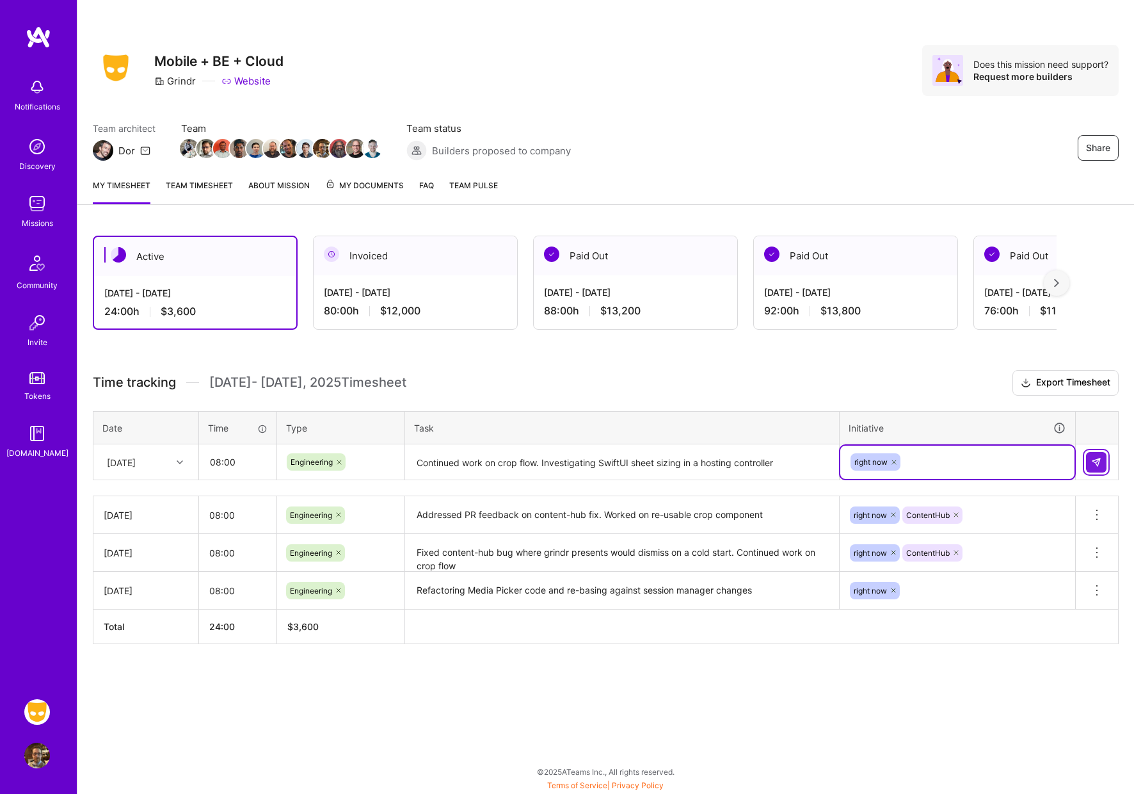
click at [1093, 462] on img at bounding box center [1096, 462] width 10 height 10
